Goal: Find specific page/section: Find specific page/section

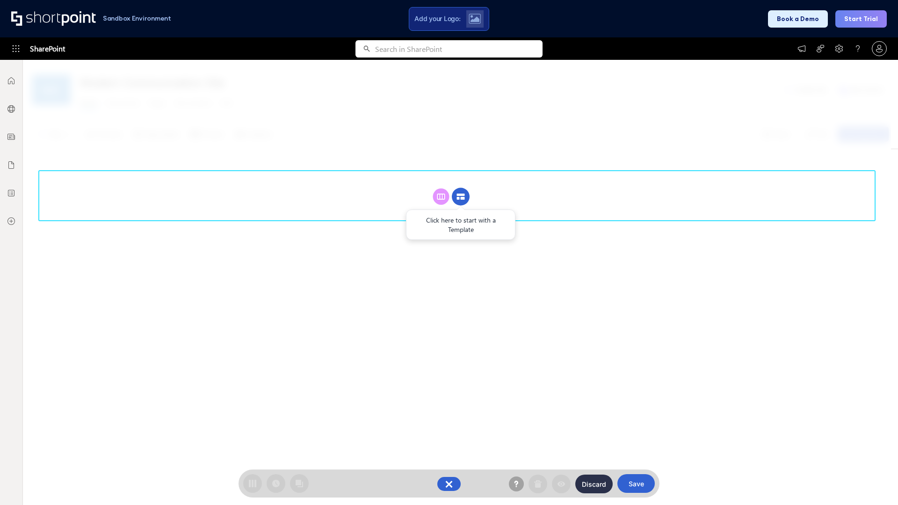
click at [461, 197] on circle at bounding box center [461, 197] width 18 height 18
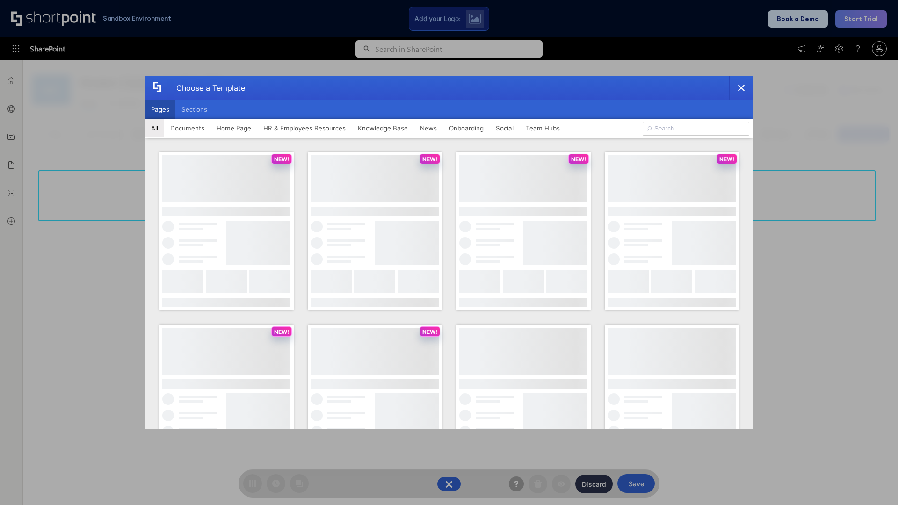
click at [160, 109] on button "Pages" at bounding box center [160, 109] width 30 height 19
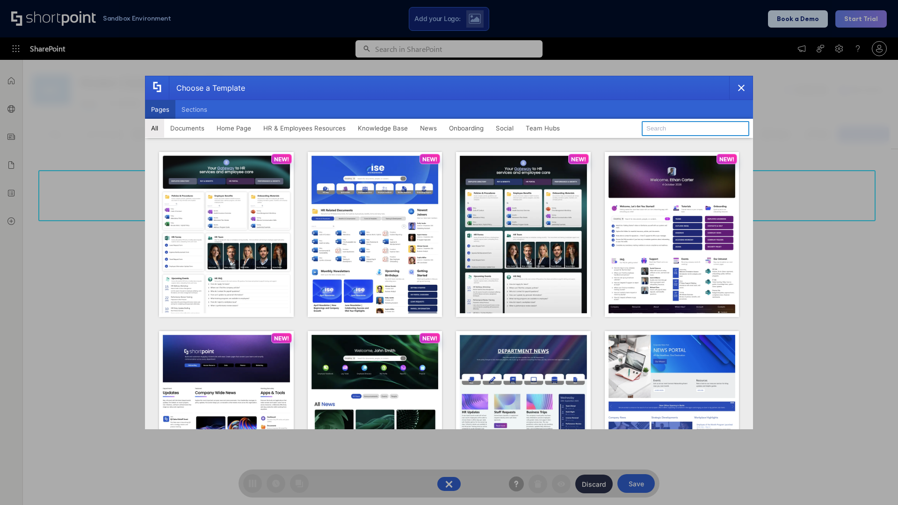
type input "HR 3"
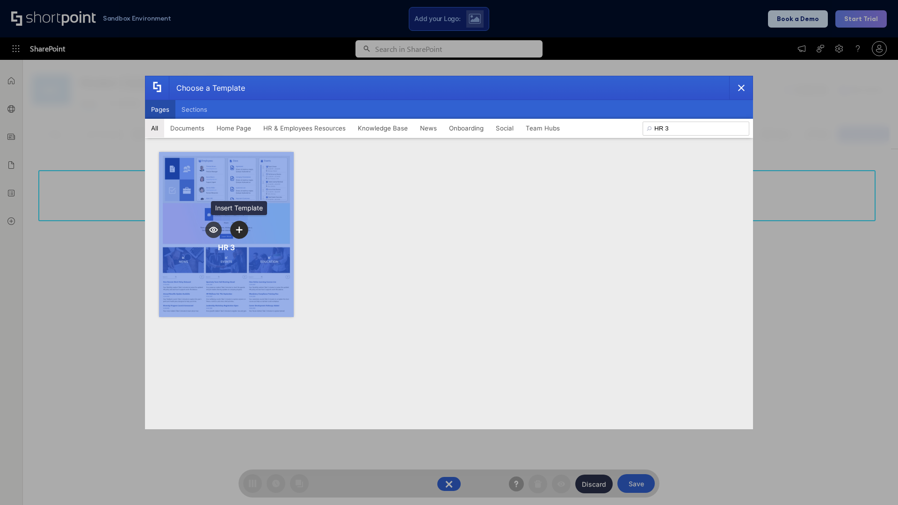
click at [239, 230] on icon "template selector" at bounding box center [239, 229] width 7 height 7
